Goal: Information Seeking & Learning: Learn about a topic

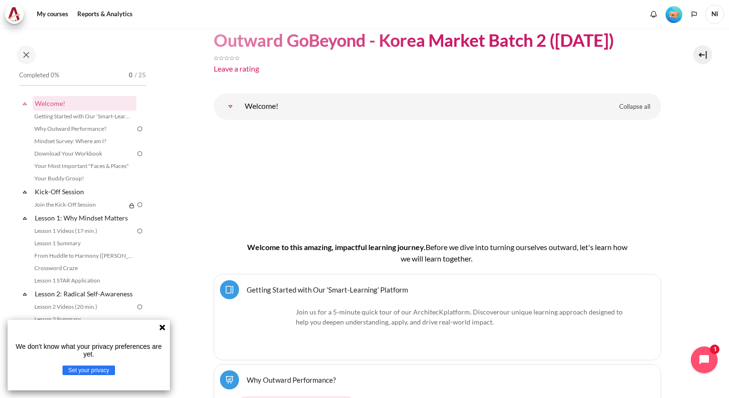
scroll to position [371, 0]
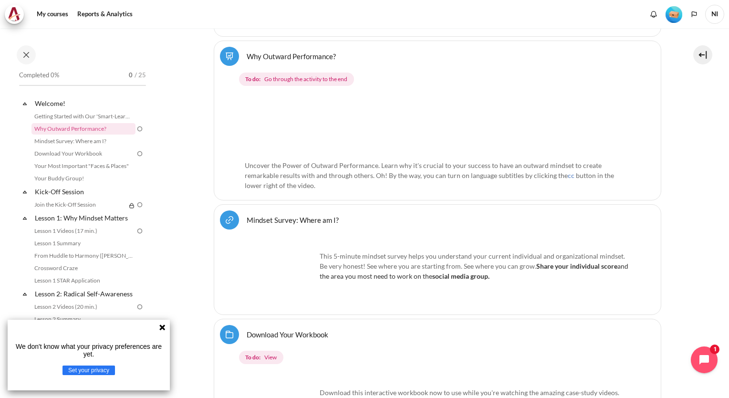
click at [411, 134] on img "Content" at bounding box center [438, 125] width 386 height 60
click at [291, 173] on span "Uncover the Power of Outward Performance. Learn why it's crucial to your succes…" at bounding box center [423, 170] width 357 height 18
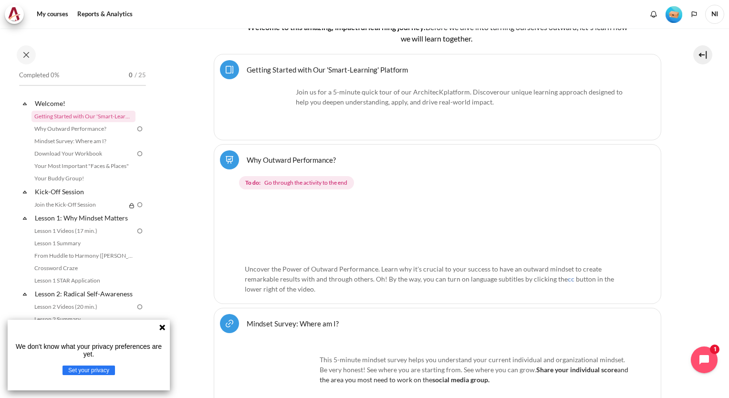
scroll to position [276, 0]
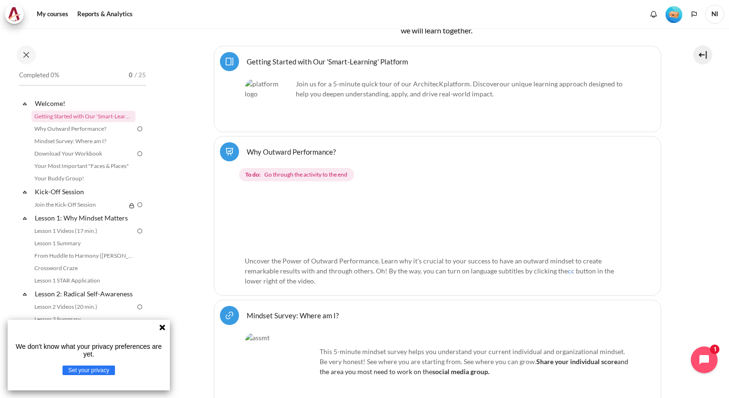
click at [251, 150] on link "Why Outward Performance? Lesson" at bounding box center [291, 151] width 89 height 9
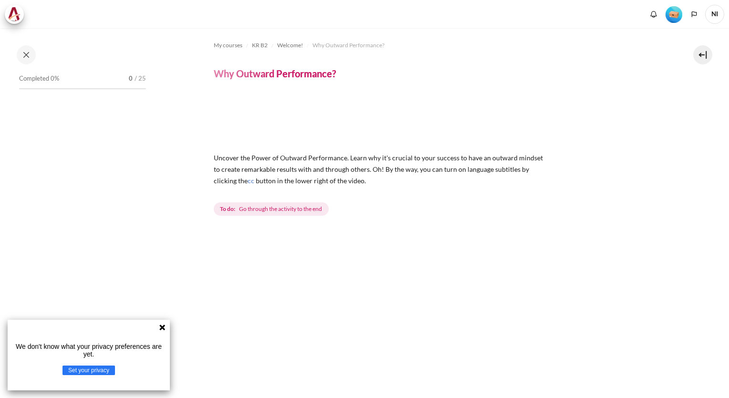
scroll to position [48, 0]
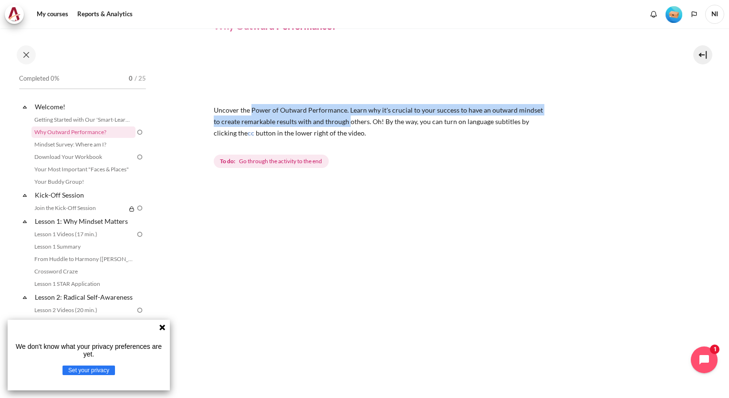
drag, startPoint x: 252, startPoint y: 113, endPoint x: 340, endPoint y: 119, distance: 88.5
click at [340, 119] on span "Uncover the Power of Outward Performance. Learn why it's crucial to your succes…" at bounding box center [378, 121] width 329 height 31
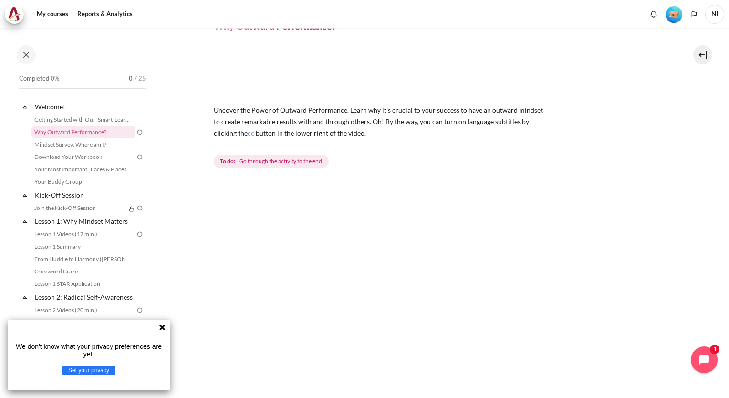
drag, startPoint x: 340, startPoint y: 119, endPoint x: 581, endPoint y: 133, distance: 241.5
click at [581, 133] on div "Uncover the Power of Outward Performance. Learn why it's crucial to your succes…" at bounding box center [438, 108] width 448 height 123
drag, startPoint x: 297, startPoint y: 136, endPoint x: 346, endPoint y: 140, distance: 48.4
click at [346, 140] on div "Uncover the Power of Outward Performance. Learn why it's crucial to your succes…" at bounding box center [438, 108] width 448 height 123
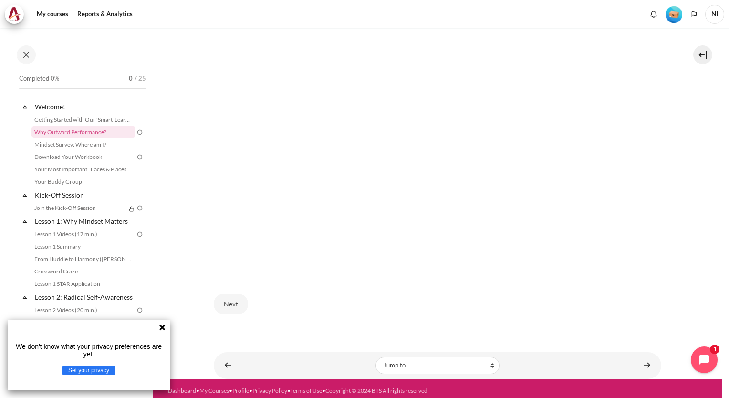
scroll to position [252, 0]
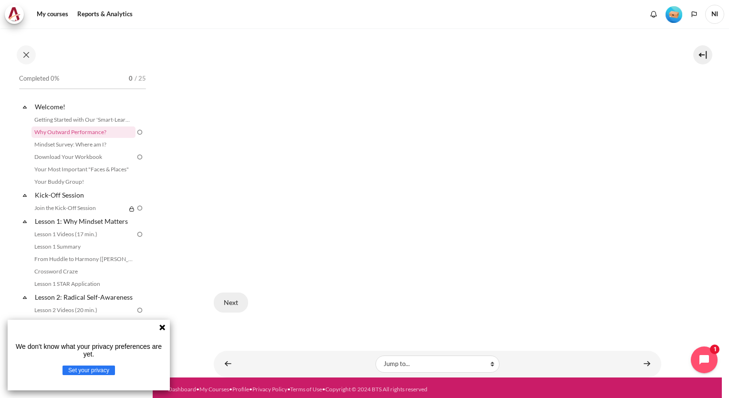
click at [232, 300] on button "Next" at bounding box center [231, 303] width 34 height 20
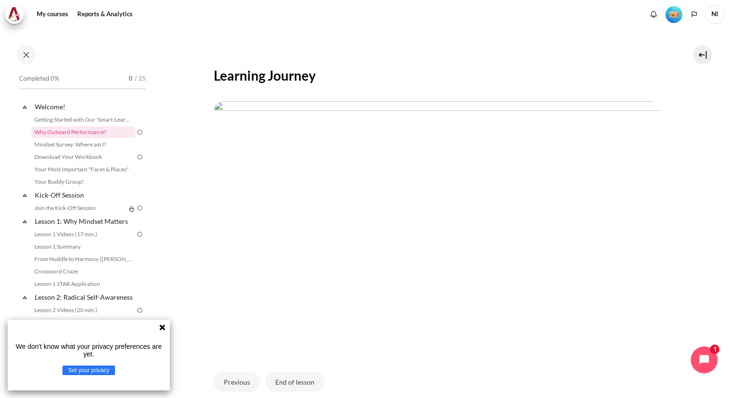
scroll to position [143, 0]
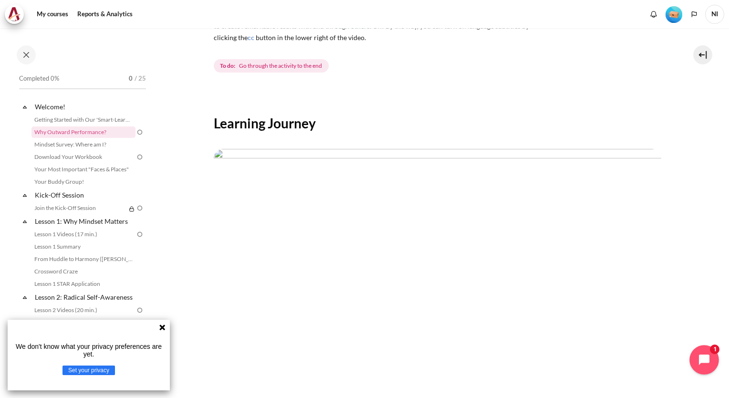
click at [691, 359] on body "Skip to main content Open course index Completed 0% 0 / 25 Expand Collapse" at bounding box center [364, 199] width 729 height 398
click at [717, 358] on button "Open chat widget" at bounding box center [705, 360] width 30 height 30
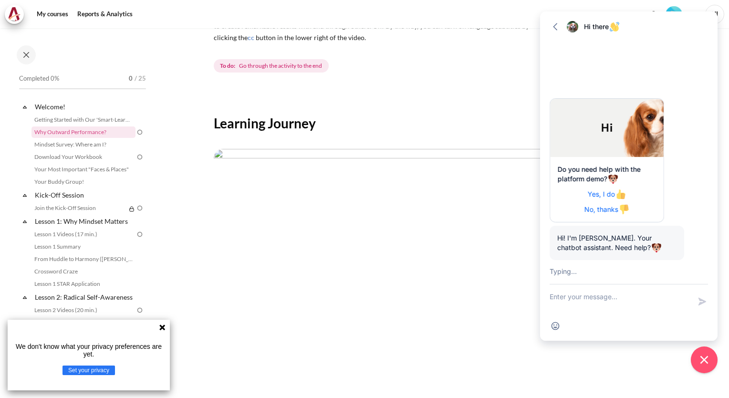
scroll to position [49, 0]
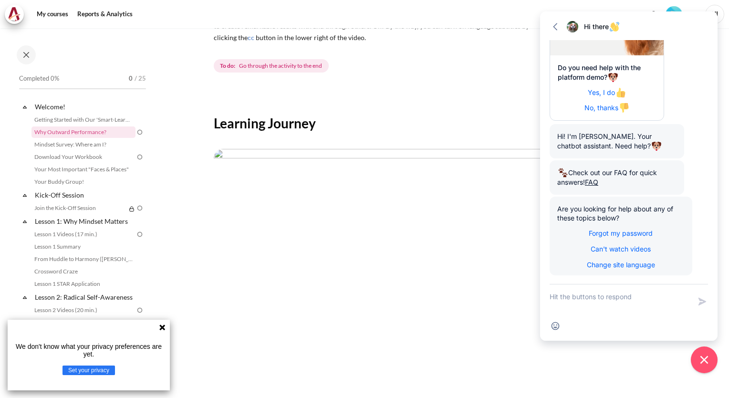
click at [484, 87] on div "My courses KR B2 Welcome! Why Outward Performance? Why Outward Performance? cc …" at bounding box center [438, 174] width 448 height 579
click at [480, 135] on div "Learning Journey Previous End of lesson" at bounding box center [438, 269] width 448 height 360
click at [558, 27] on icon "button" at bounding box center [556, 27] width 10 height 10
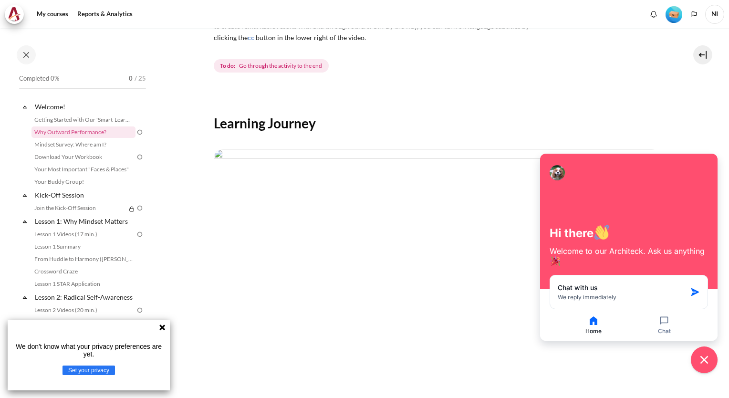
click at [461, 140] on div "Learning Journey Previous End of lesson" at bounding box center [438, 269] width 448 height 360
click at [708, 362] on icon "Close chat widget" at bounding box center [704, 360] width 15 height 15
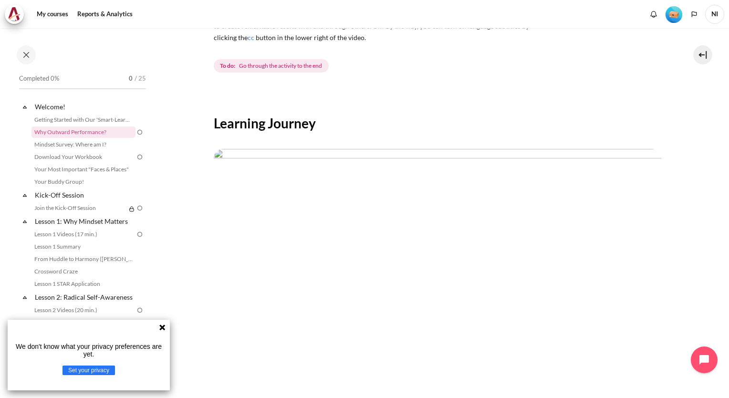
click at [477, 107] on div "Learning Journey Previous End of lesson" at bounding box center [438, 269] width 448 height 360
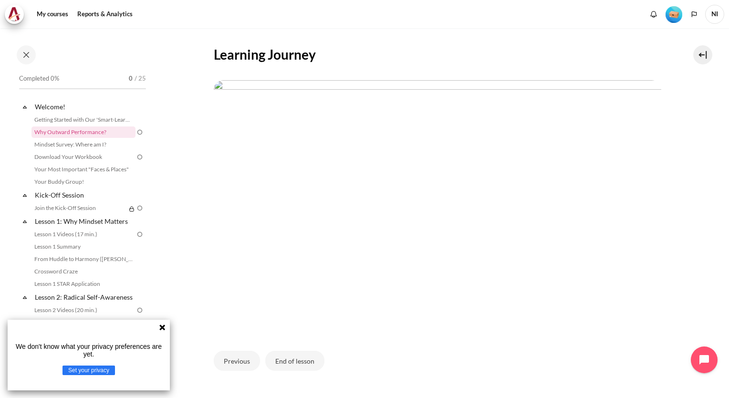
scroll to position [270, 0]
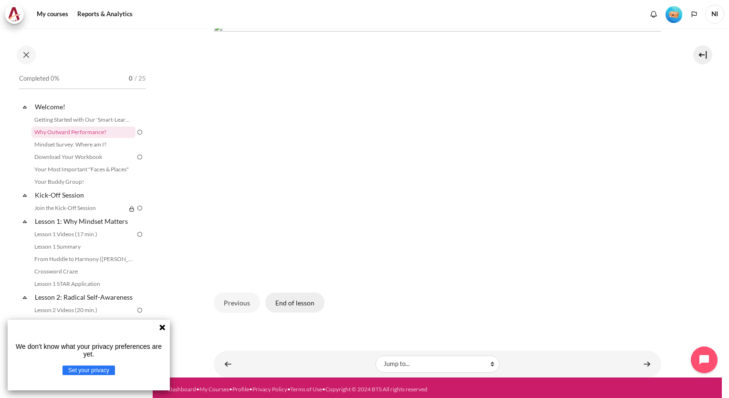
click at [309, 303] on button "End of lesson" at bounding box center [294, 303] width 59 height 20
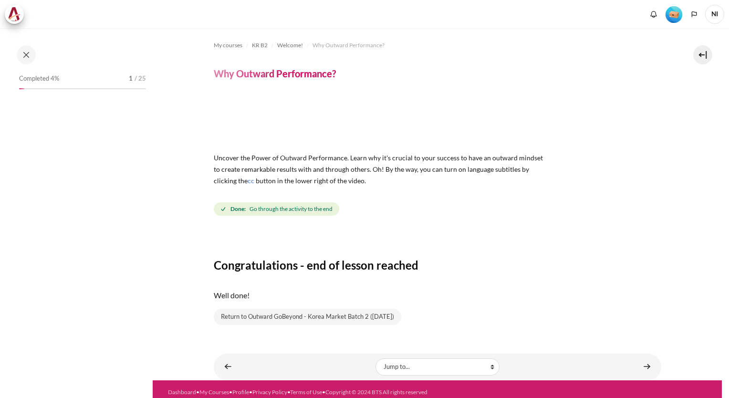
click at [471, 261] on h3 "Congratulations - end of lesson reached" at bounding box center [438, 265] width 448 height 15
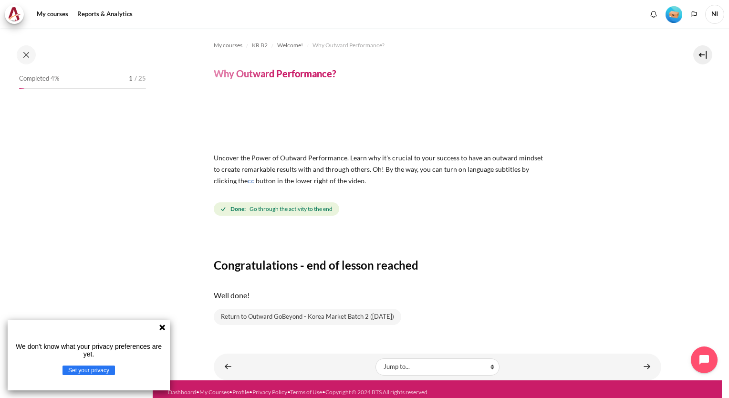
scroll to position [6, 0]
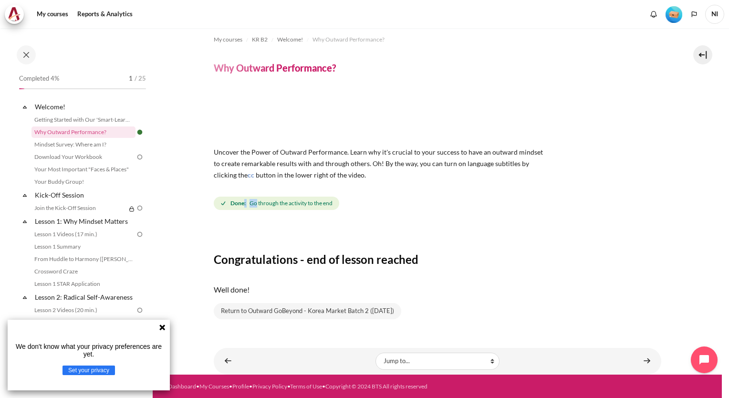
click at [243, 199] on span "Done: Go through the activity to the end" at bounding box center [277, 203] width 126 height 13
drag, startPoint x: 243, startPoint y: 199, endPoint x: 228, endPoint y: 199, distance: 15.8
click at [228, 199] on span "Done: Go through the activity to the end" at bounding box center [277, 203] width 126 height 13
click at [396, 222] on div "My courses KR B2 Welcome! Why Outward Performance? Why Outward Performance? cc …" at bounding box center [438, 177] width 448 height 311
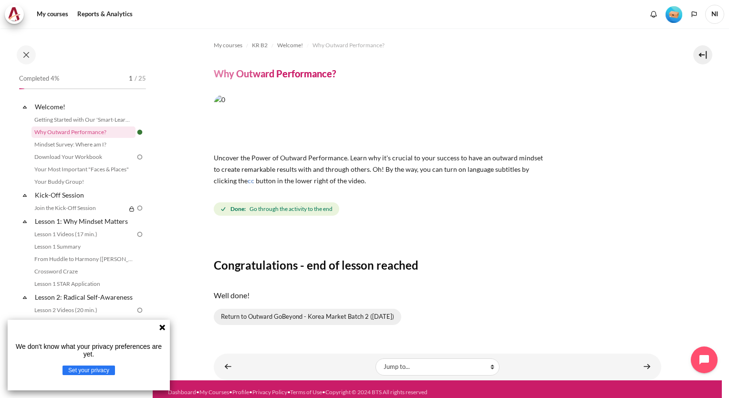
click at [365, 318] on link "Return to Outward GoBeyond - Korea Market Batch 2 (Sep 2025)" at bounding box center [308, 317] width 188 height 16
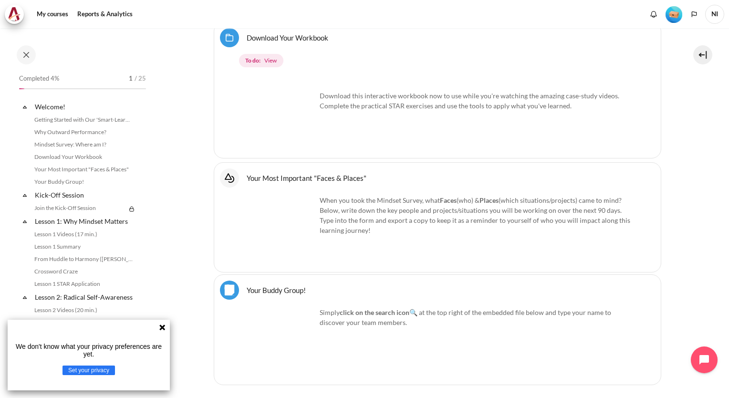
scroll to position [695, 0]
